Goal: Check status: Check status

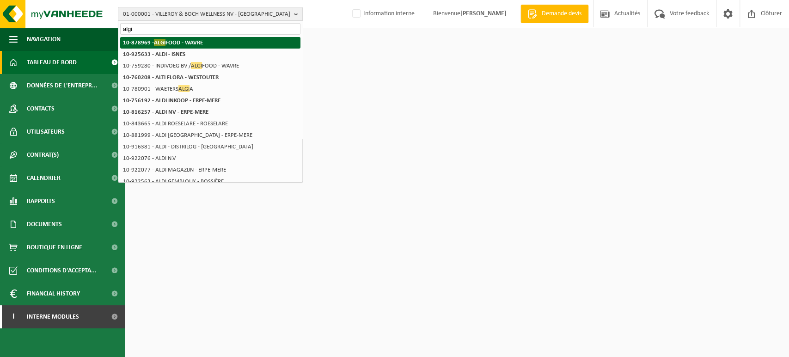
type input "algi"
click at [229, 37] on li "10-878969 - ALGI FOOD - WAVRE" at bounding box center [210, 43] width 180 height 12
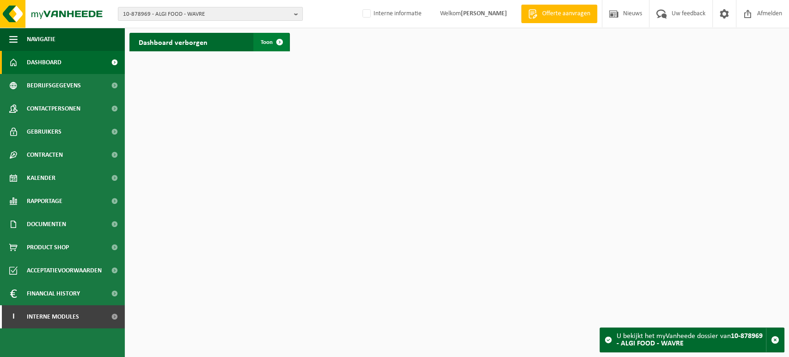
click at [270, 47] on span at bounding box center [279, 42] width 18 height 18
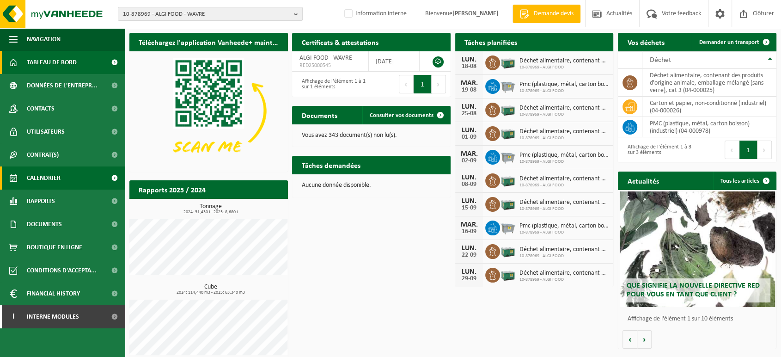
click at [54, 182] on span "Calendrier" at bounding box center [44, 177] width 34 height 23
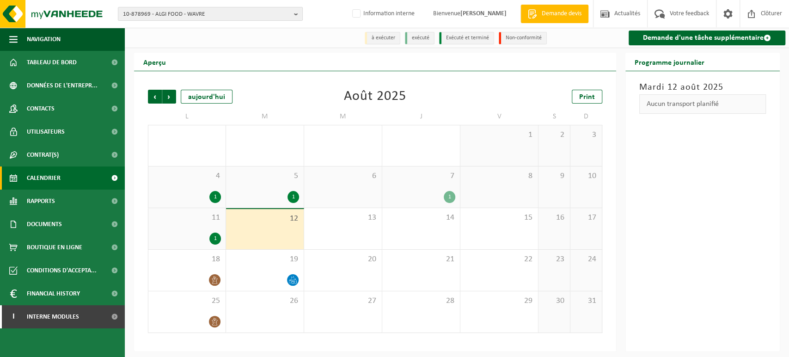
click at [266, 199] on div "1" at bounding box center [265, 197] width 68 height 12
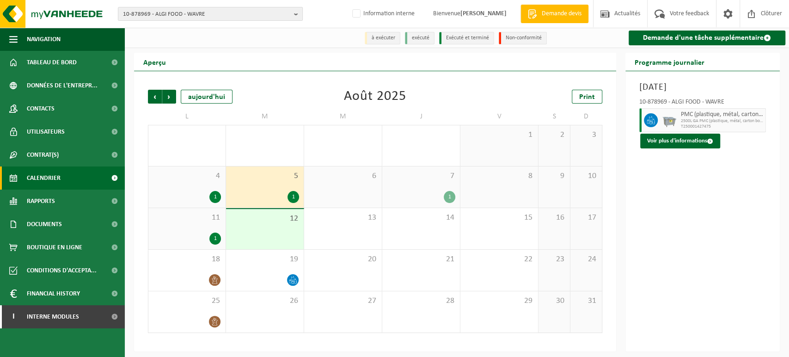
click at [176, 94] on div "Précédent Suivant [DATE]" at bounding box center [194, 97] width 92 height 14
click at [170, 94] on span "Suivant" at bounding box center [169, 97] width 14 height 14
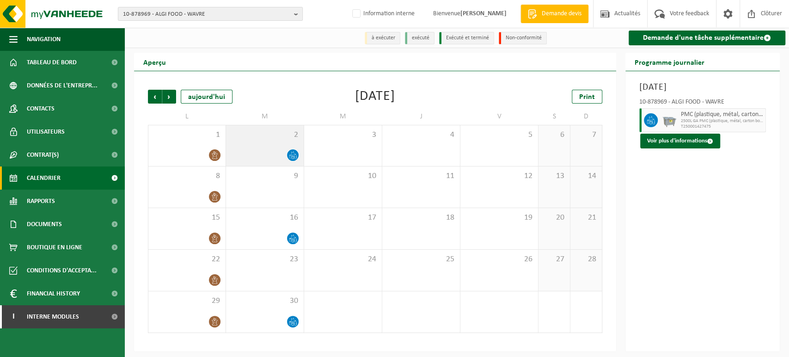
click at [259, 148] on div "2" at bounding box center [265, 145] width 78 height 41
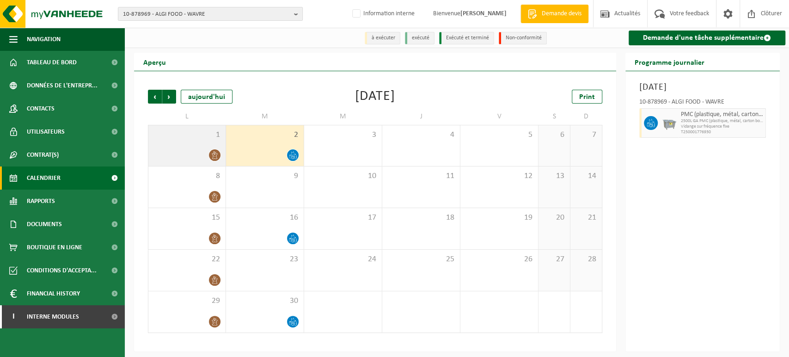
click at [167, 142] on div "1" at bounding box center [186, 145] width 77 height 41
